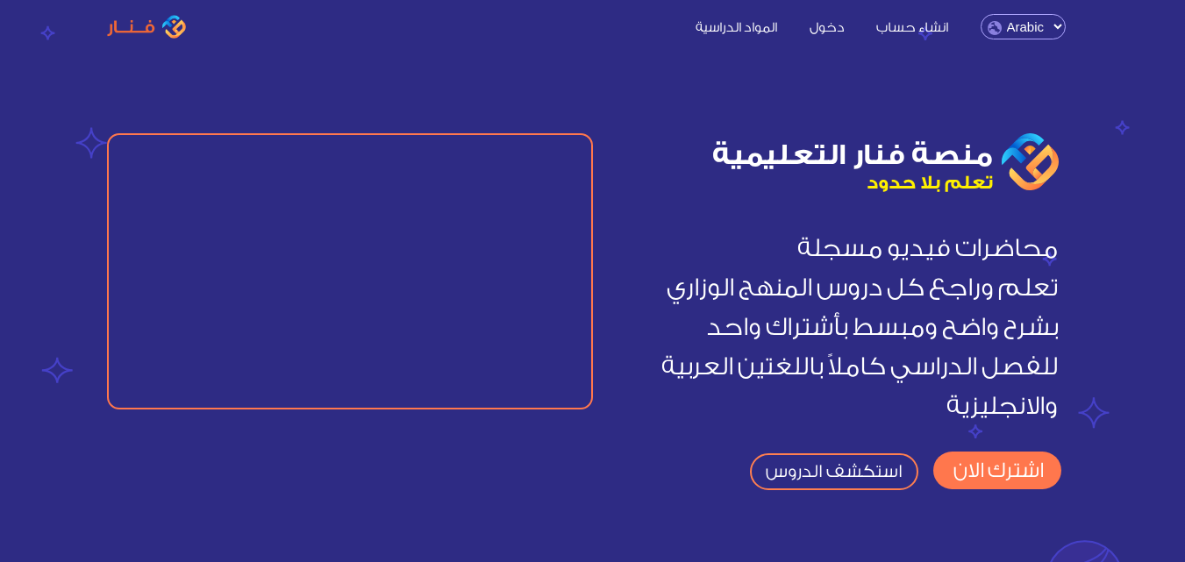
click at [934, 31] on link "انشاء حساب" at bounding box center [912, 26] width 100 height 18
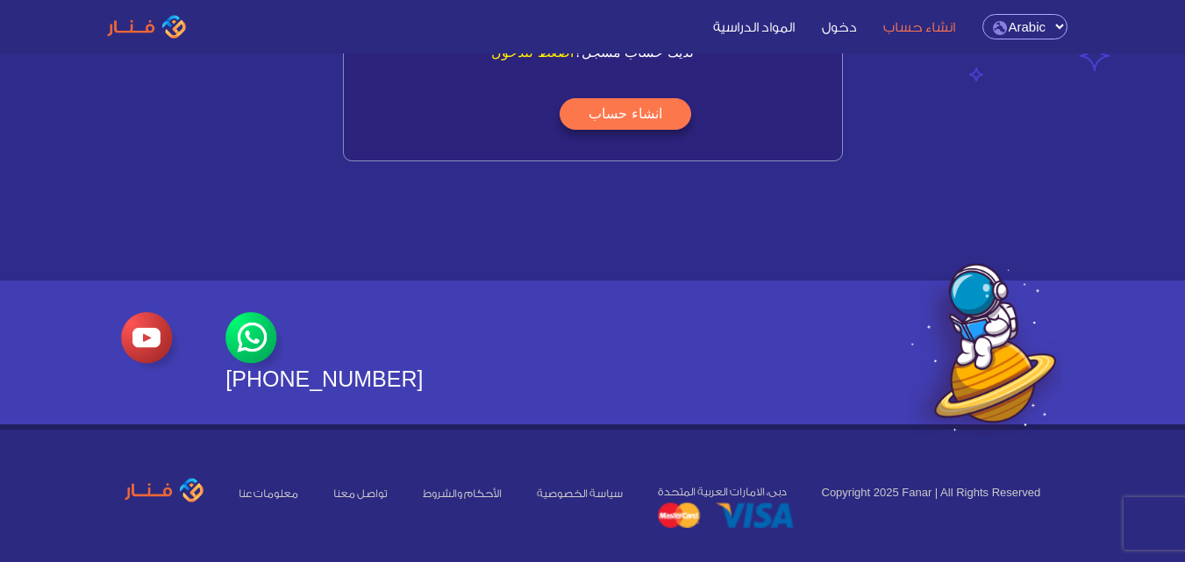
scroll to position [414, 0]
click at [930, 27] on link "انشاء حساب" at bounding box center [919, 26] width 95 height 18
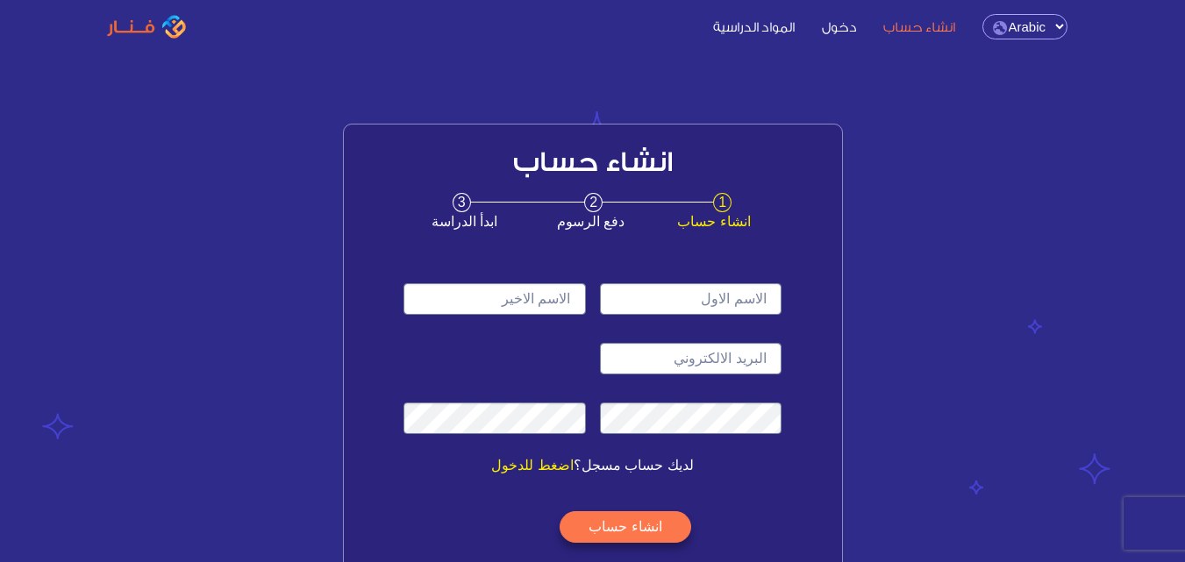
click at [702, 290] on input "text" at bounding box center [691, 299] width 182 height 32
